Goal: Task Accomplishment & Management: Manage account settings

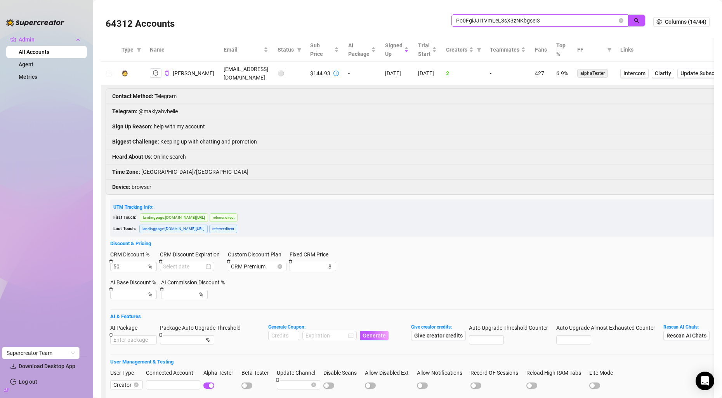
click at [483, 21] on input "Po0FgiJJI1VmLeL3sX3zNKbgseI3" at bounding box center [536, 20] width 161 height 9
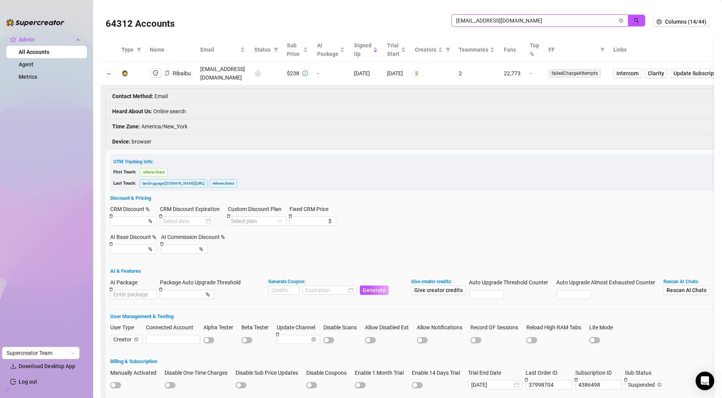
click at [467, 17] on input "askribaibu@gmail.com" at bounding box center [536, 20] width 161 height 9
click at [467, 19] on input "askribaibu@gmail.com" at bounding box center [536, 20] width 161 height 9
paste input "bellamyhollow330"
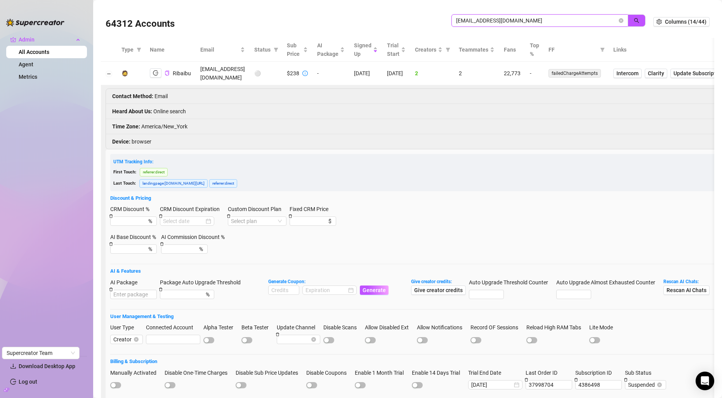
type input "bellamyhollow330@gmail.com"
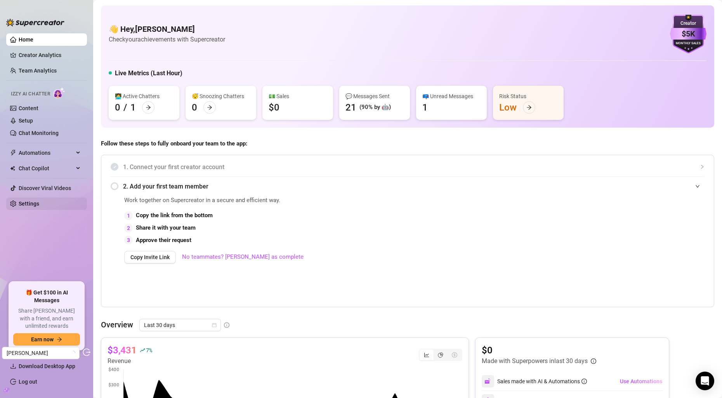
click at [35, 204] on link "Settings" at bounding box center [29, 204] width 21 height 6
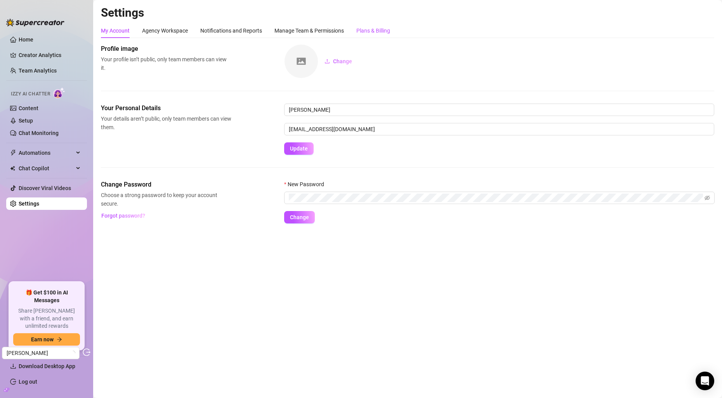
click at [366, 26] on div "Plans & Billing" at bounding box center [373, 30] width 34 height 9
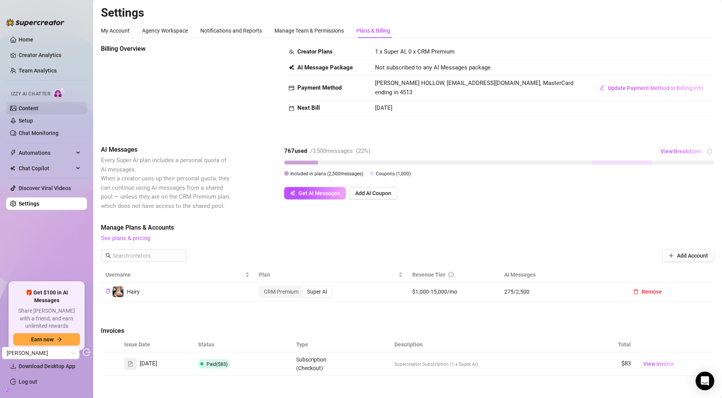
click at [38, 111] on link "Content" at bounding box center [29, 108] width 20 height 6
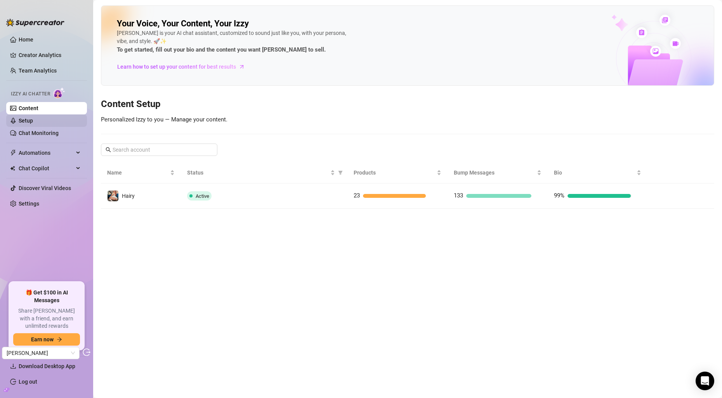
click at [33, 118] on link "Setup" at bounding box center [26, 121] width 14 height 6
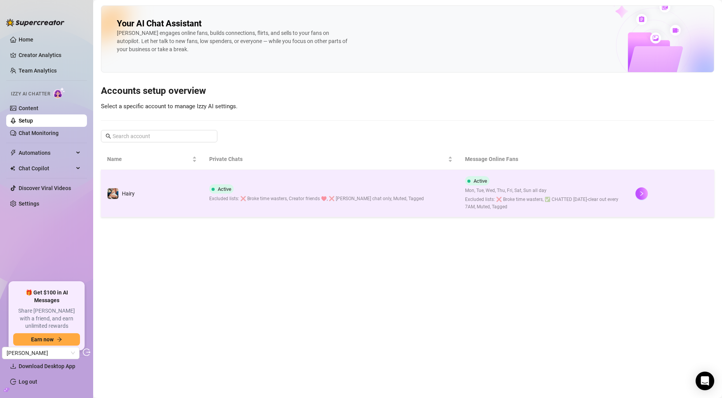
click at [177, 208] on td "Hairy" at bounding box center [152, 193] width 102 height 47
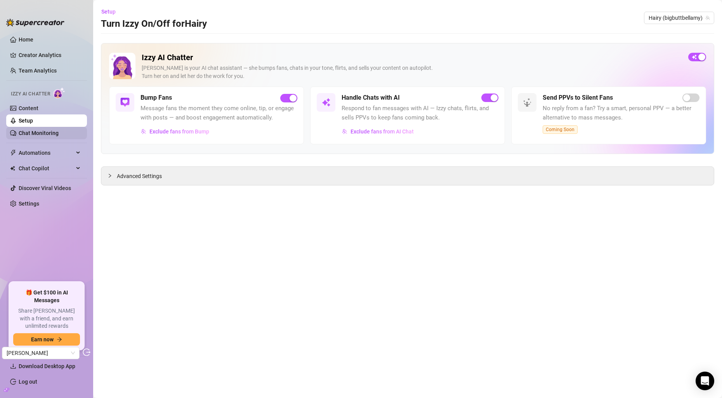
click at [33, 130] on link "Chat Monitoring" at bounding box center [39, 133] width 40 height 6
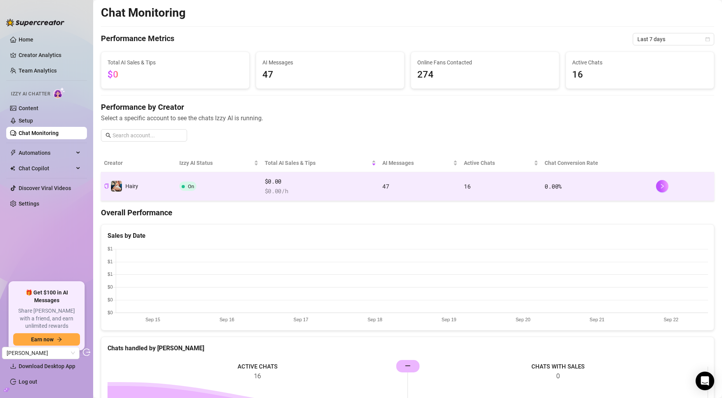
scroll to position [19, 0]
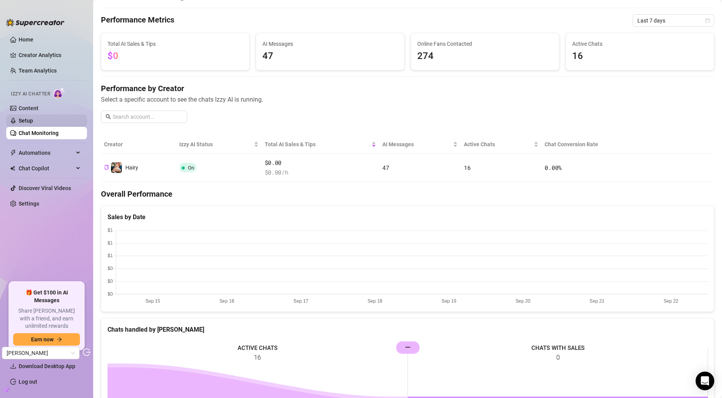
click at [33, 123] on link "Setup" at bounding box center [26, 121] width 14 height 6
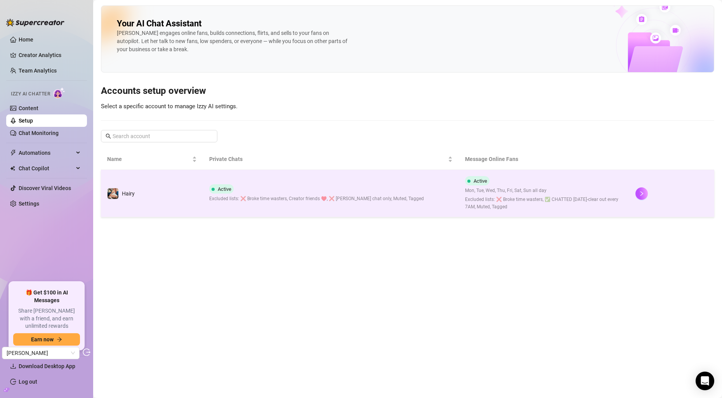
click at [262, 198] on span "Excluded lists: ❌ Broke time wasters, Creator friends ♥️, ❌ Bellamy chat only, …" at bounding box center [316, 198] width 215 height 7
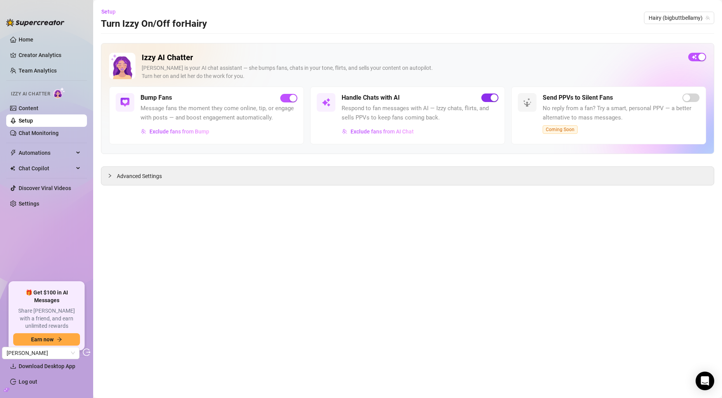
click at [492, 96] on div "button" at bounding box center [494, 97] width 7 height 7
click at [44, 136] on link "Chat Monitoring" at bounding box center [39, 133] width 40 height 6
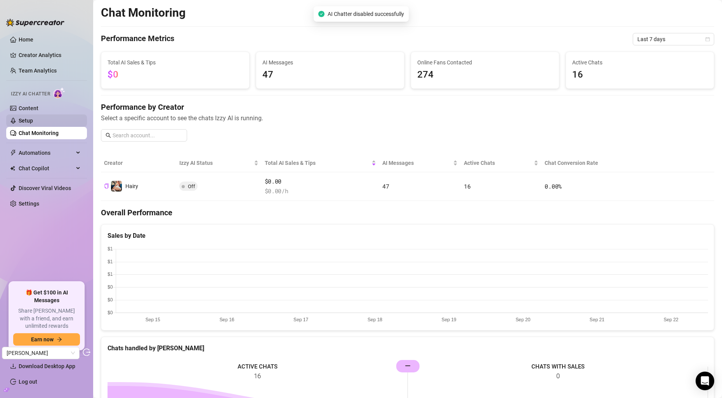
click at [33, 118] on link "Setup" at bounding box center [26, 121] width 14 height 6
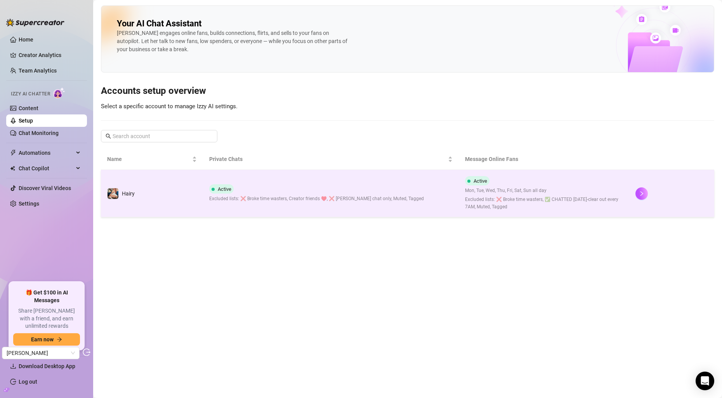
click at [322, 198] on span "Excluded lists: ❌ Broke time wasters, Creator friends ♥️, ❌ Bellamy chat only, …" at bounding box center [316, 198] width 215 height 7
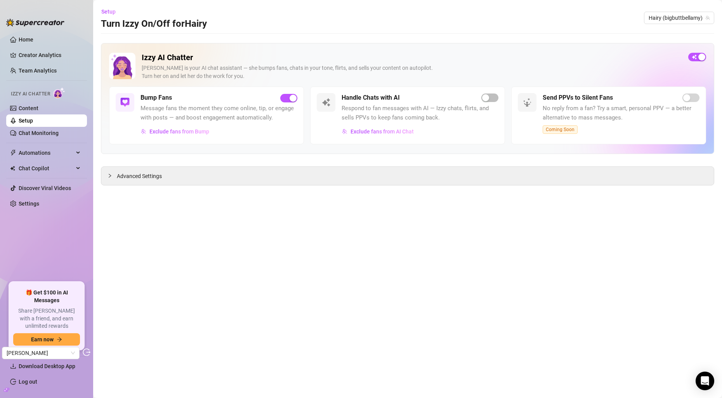
click at [496, 103] on div "Handle Chats with AI Respond to fan messages with AI — Izzy chats, flirts, and …" at bounding box center [420, 115] width 157 height 45
click at [493, 99] on span "button" at bounding box center [489, 98] width 17 height 9
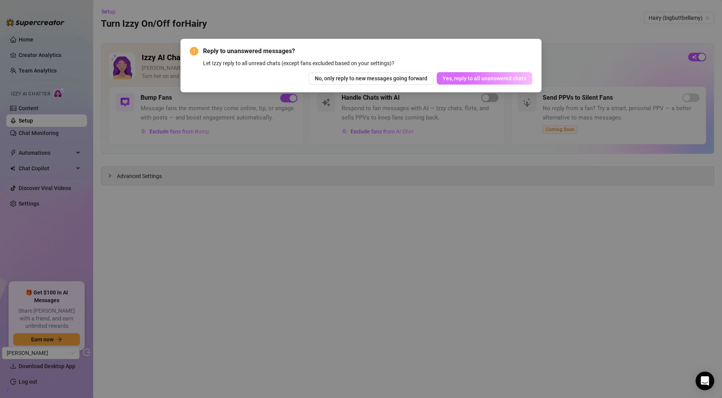
click at [497, 76] on span "Yes, reply to all unanswered chats" at bounding box center [485, 78] width 84 height 6
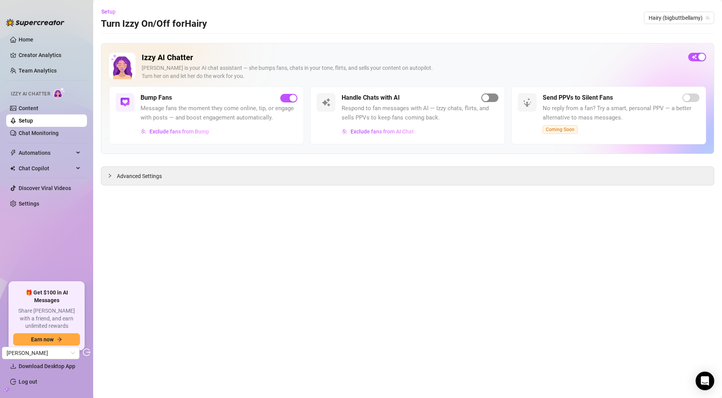
click at [493, 96] on span "button" at bounding box center [489, 98] width 17 height 9
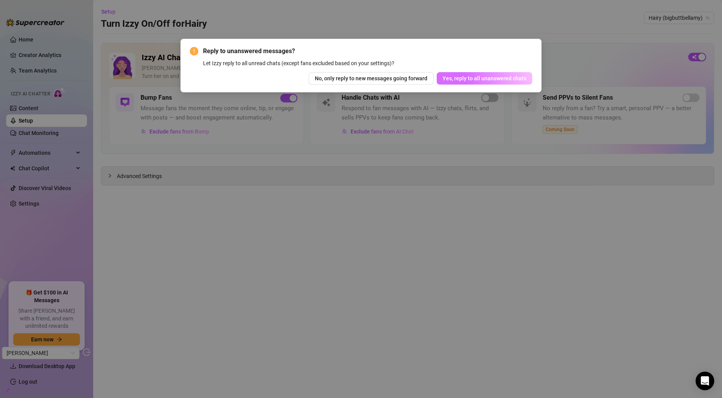
click at [493, 82] on button "Yes, reply to all unanswered chats" at bounding box center [485, 78] width 96 height 12
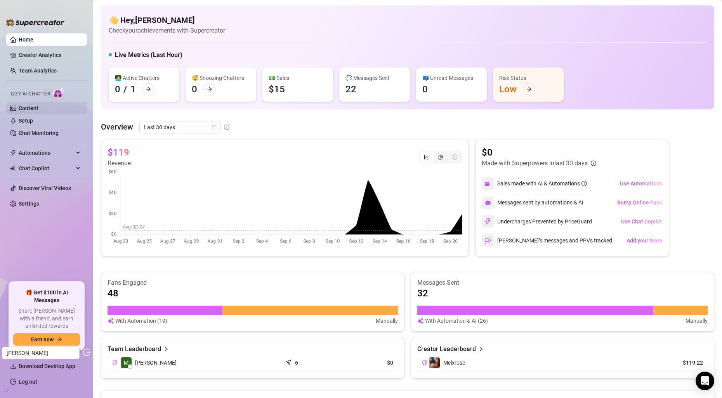
click at [38, 109] on link "Content" at bounding box center [29, 108] width 20 height 6
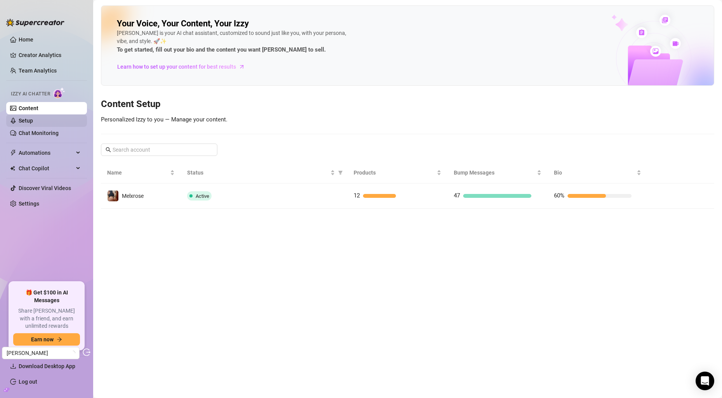
click at [33, 123] on link "Setup" at bounding box center [26, 121] width 14 height 6
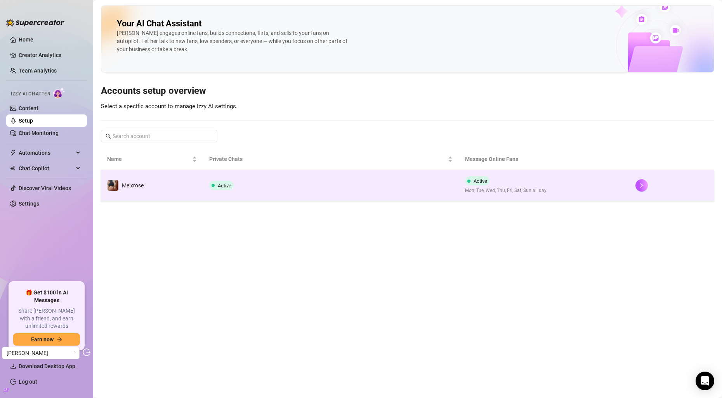
click at [282, 188] on td "Active" at bounding box center [330, 185] width 255 height 31
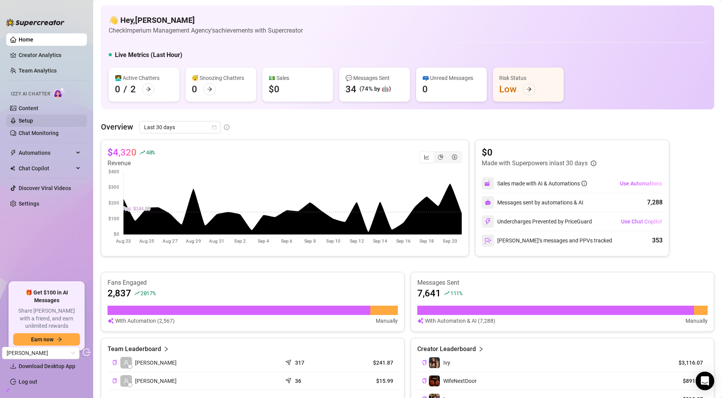
click at [33, 118] on link "Setup" at bounding box center [26, 121] width 14 height 6
